Goal: Check status: Check status

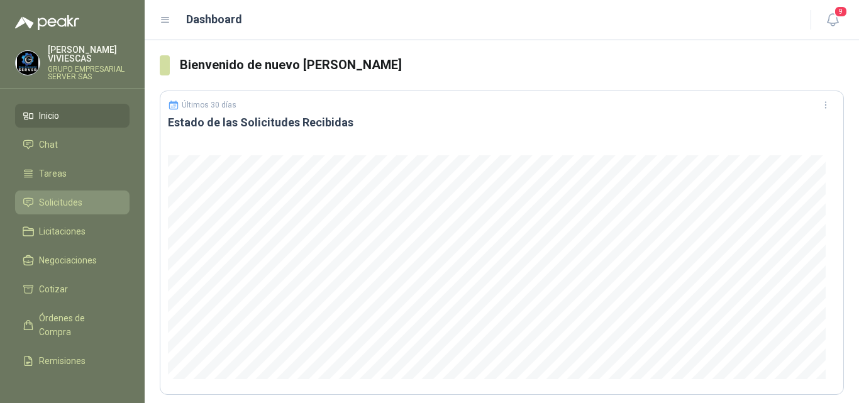
click at [70, 197] on span "Solicitudes" at bounding box center [60, 203] width 43 height 14
click at [70, 196] on span "Solicitudes" at bounding box center [60, 203] width 43 height 14
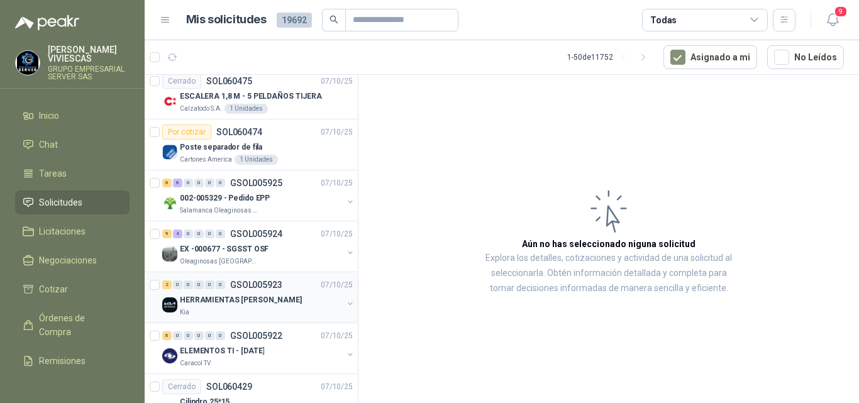
scroll to position [2232, 0]
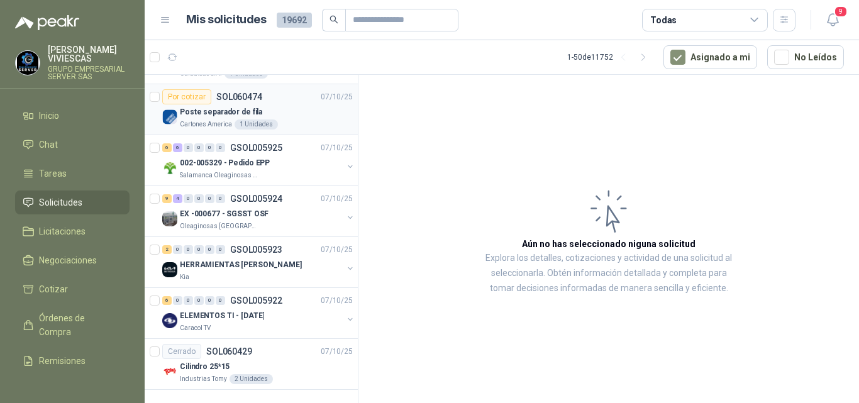
click at [236, 107] on p "Poste separador de fila" at bounding box center [221, 112] width 82 height 12
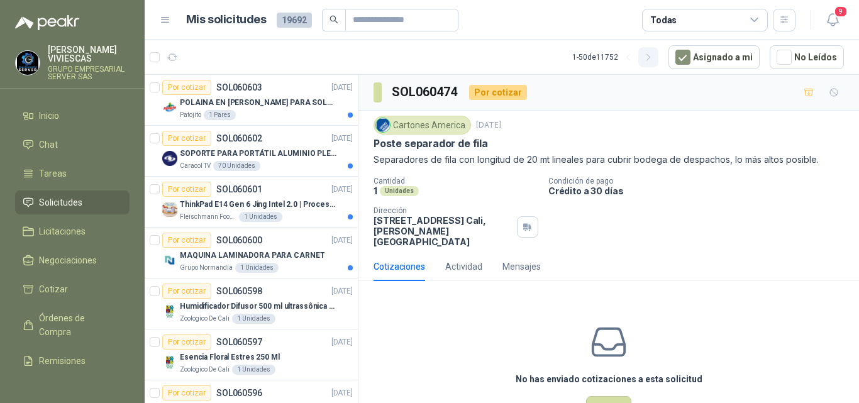
click at [650, 58] on icon "button" at bounding box center [648, 57] width 11 height 11
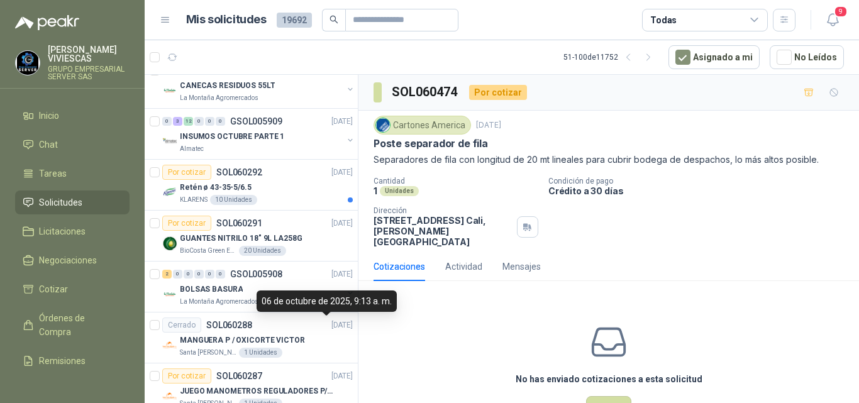
scroll to position [1949, 0]
